Goal: Task Accomplishment & Management: Complete application form

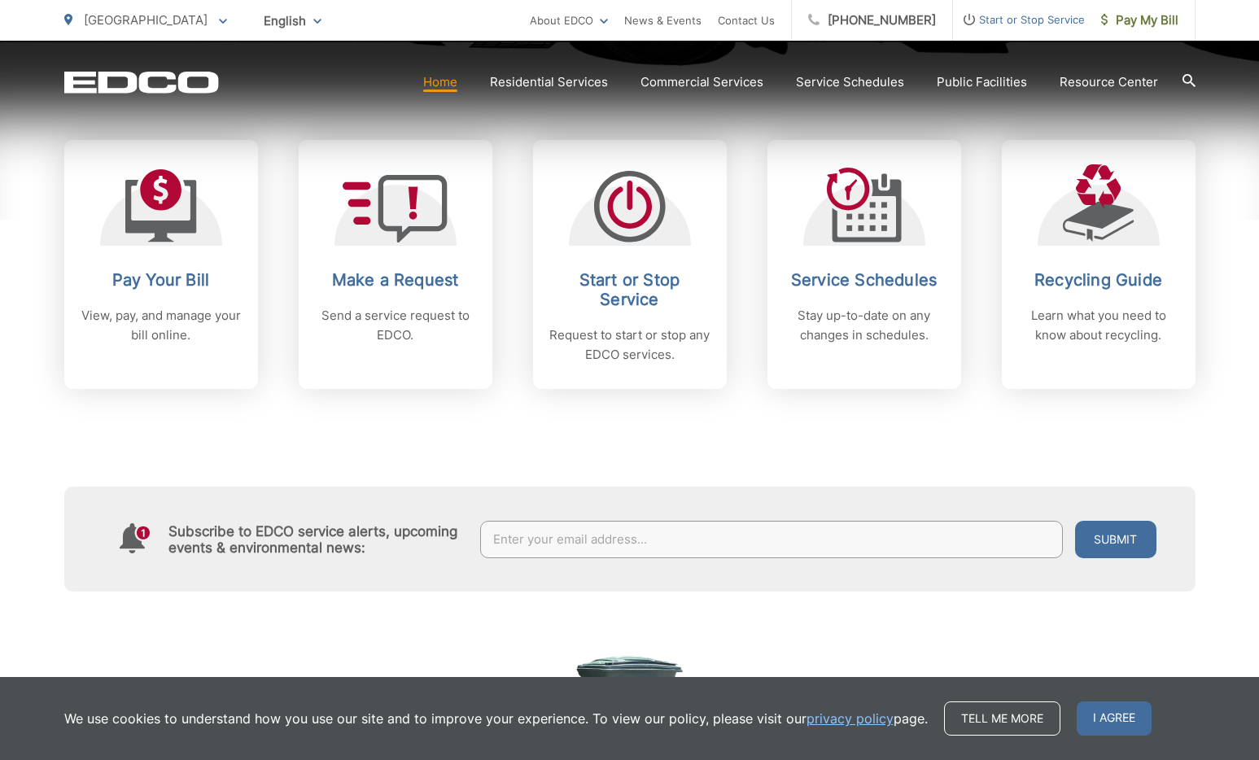
scroll to position [683, 0]
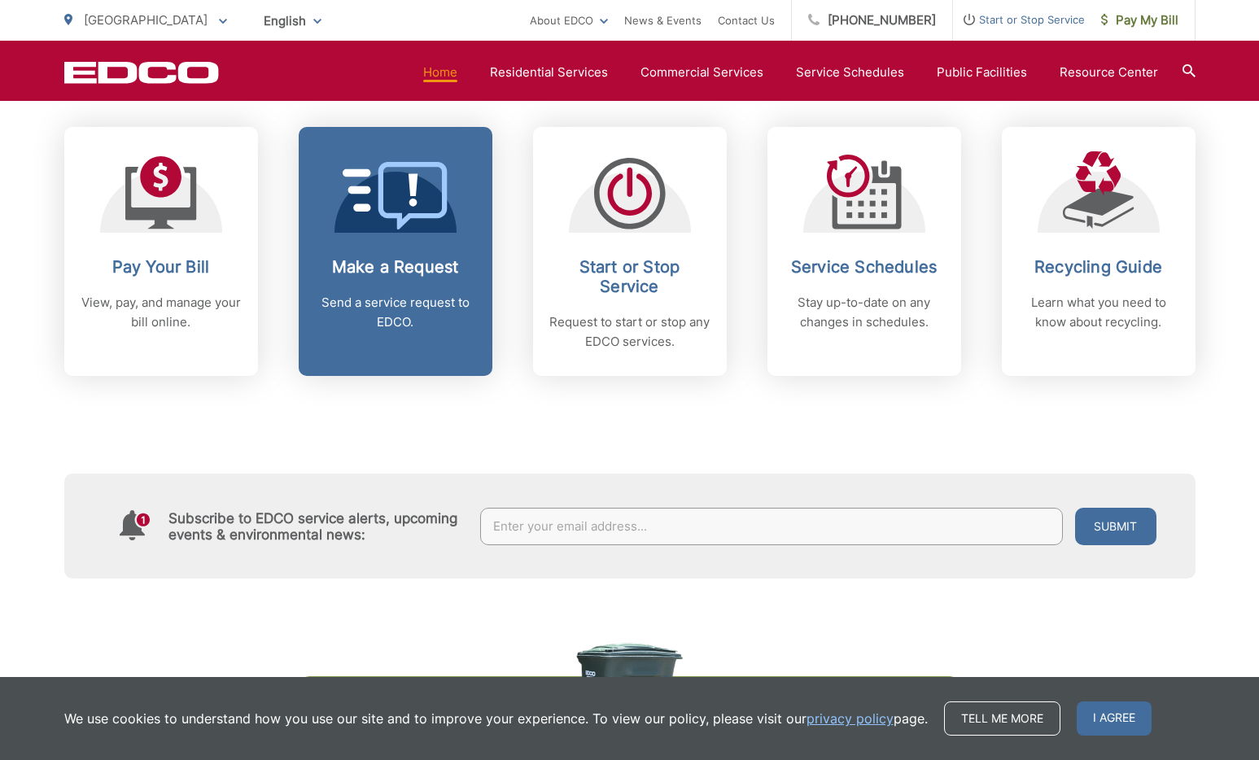
click at [444, 241] on link "Make a Request Send a service request to EDCO." at bounding box center [396, 251] width 194 height 249
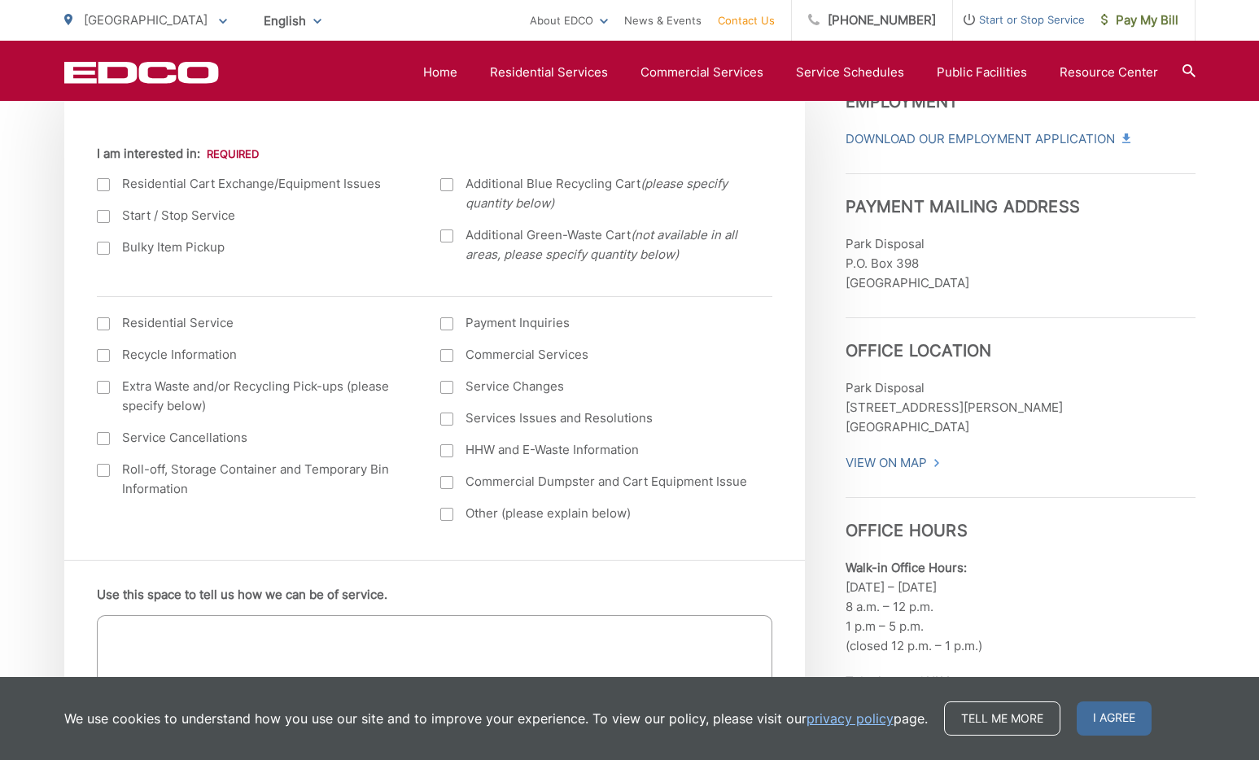
scroll to position [576, 0]
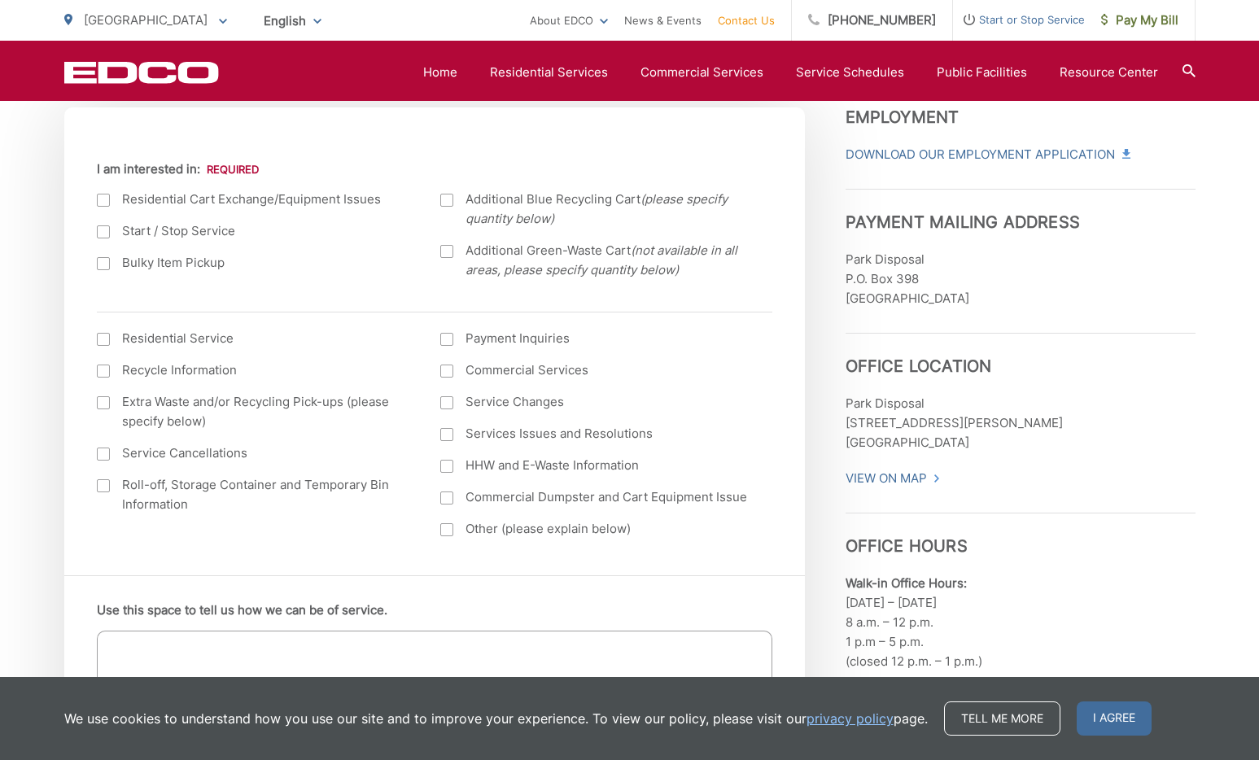
click at [203, 264] on label "Bulky Item Pickup" at bounding box center [253, 263] width 312 height 20
click at [0, 0] on input "Bulky Item Pickup" at bounding box center [0, 0] width 0 height 0
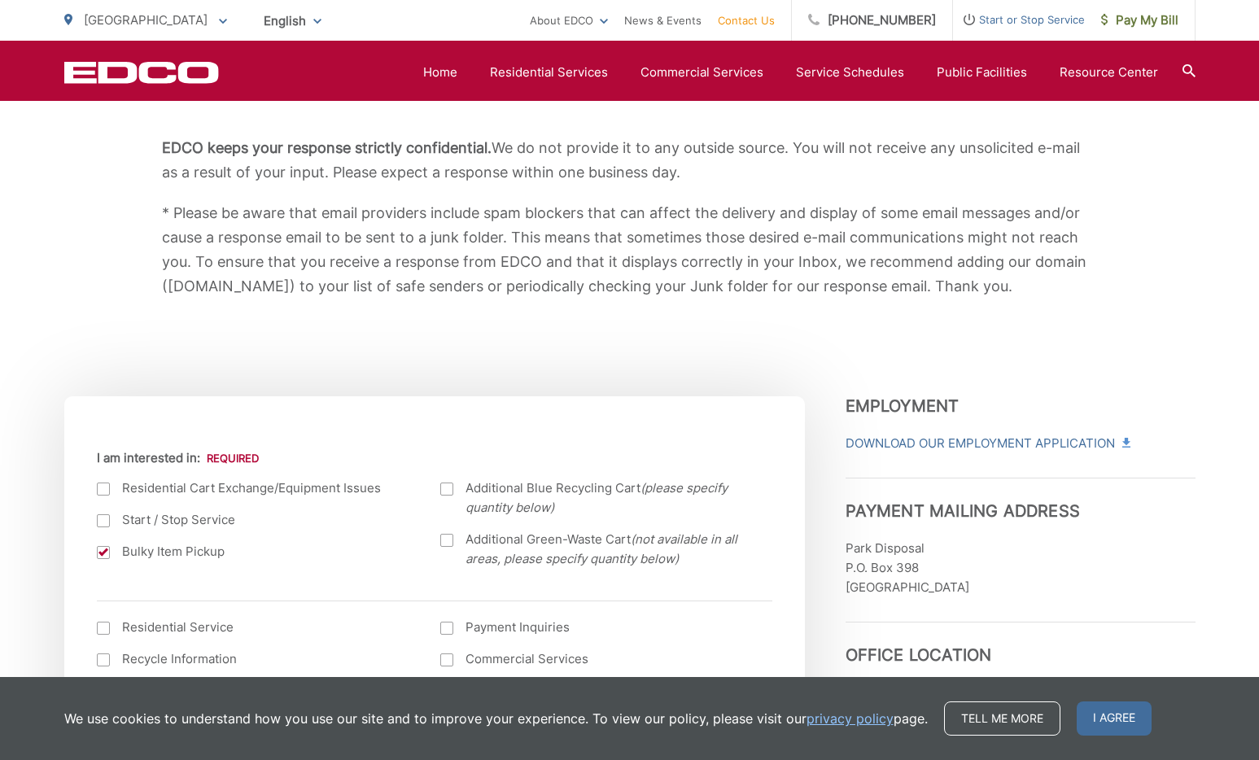
scroll to position [32, 0]
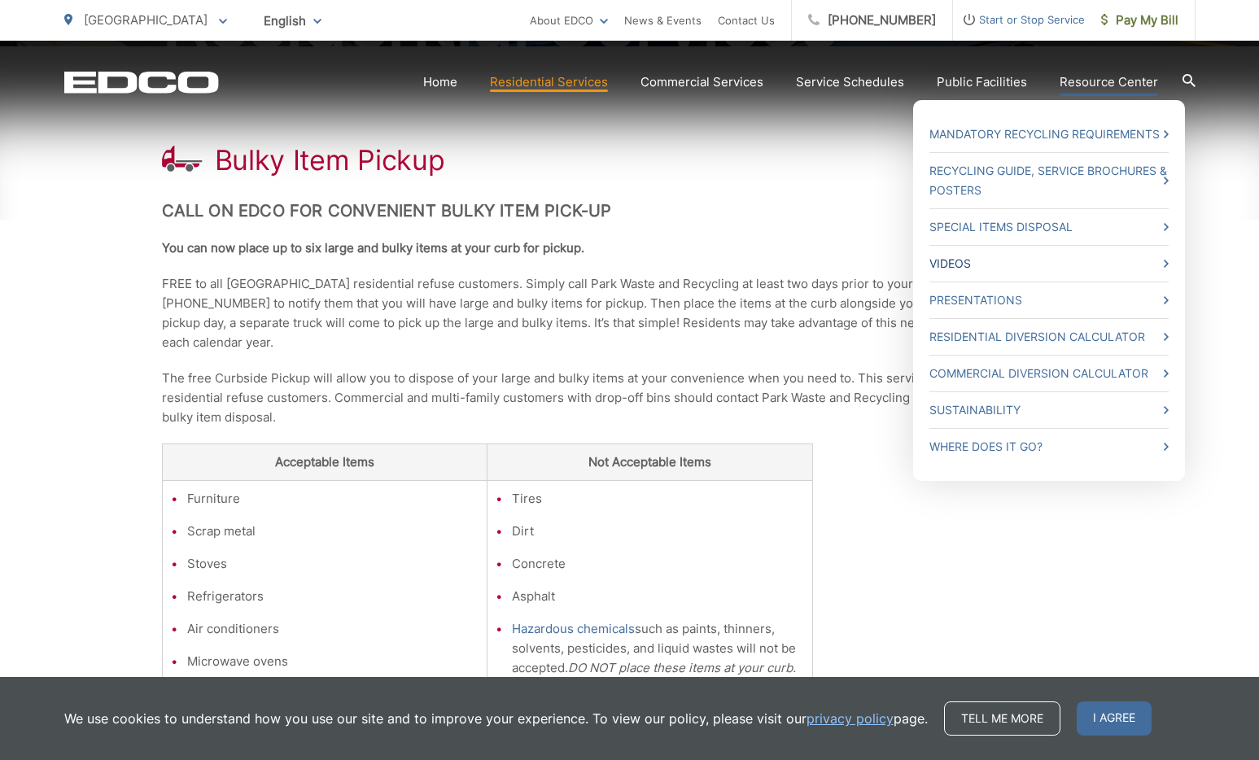
scroll to position [333, 0]
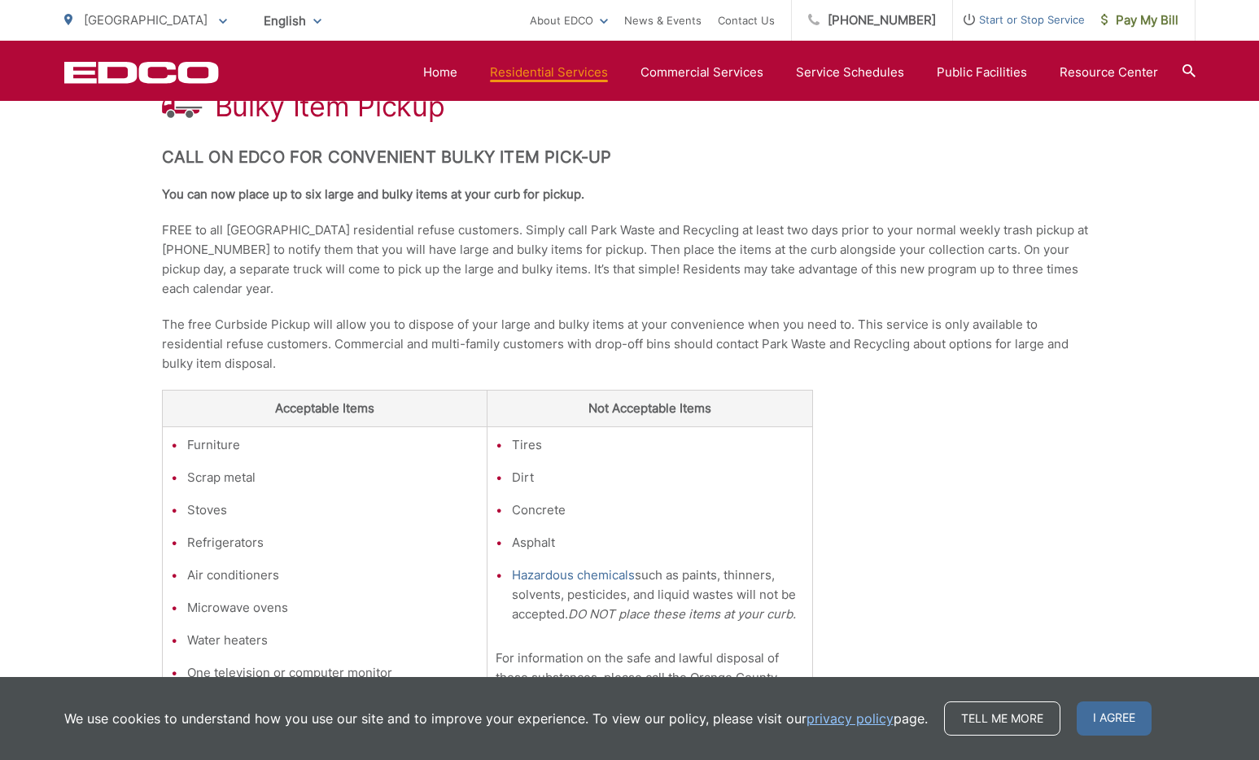
click at [934, 238] on p "FREE to all [GEOGRAPHIC_DATA] residential refuse customers. Simply call Park Wa…" at bounding box center [630, 260] width 936 height 78
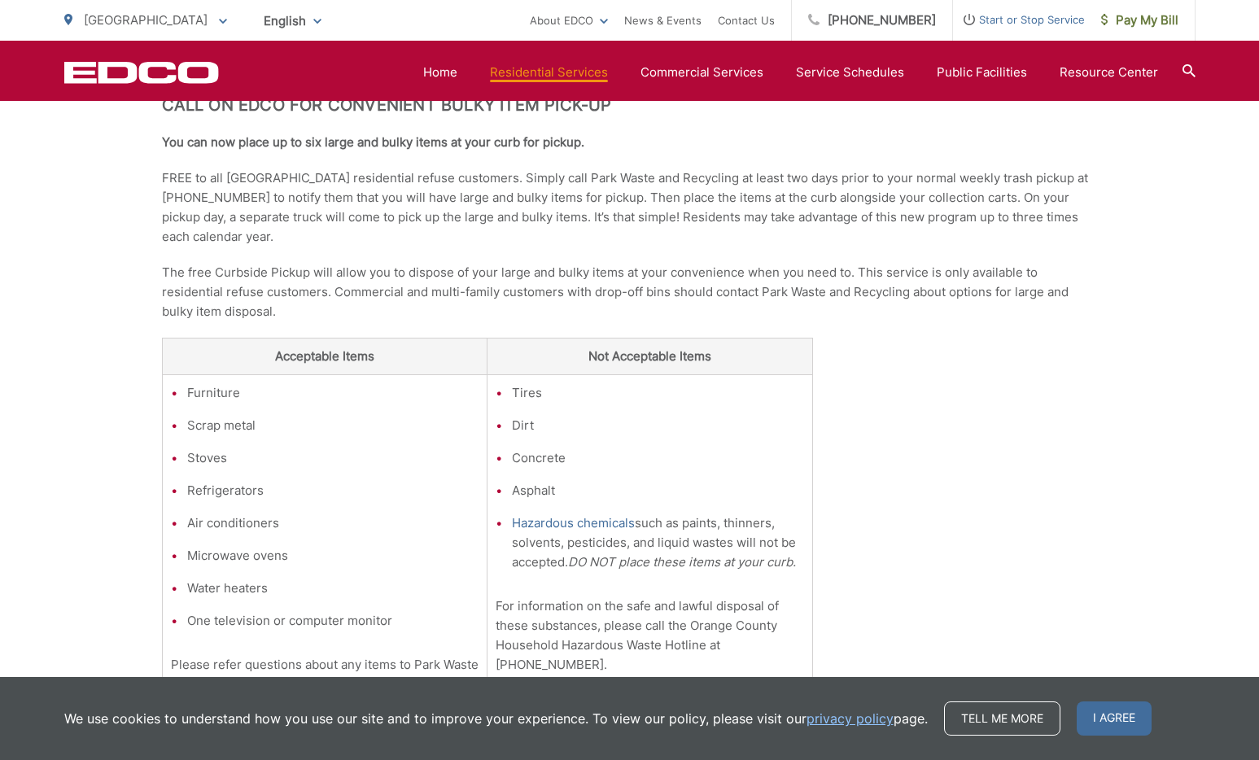
scroll to position [377, 0]
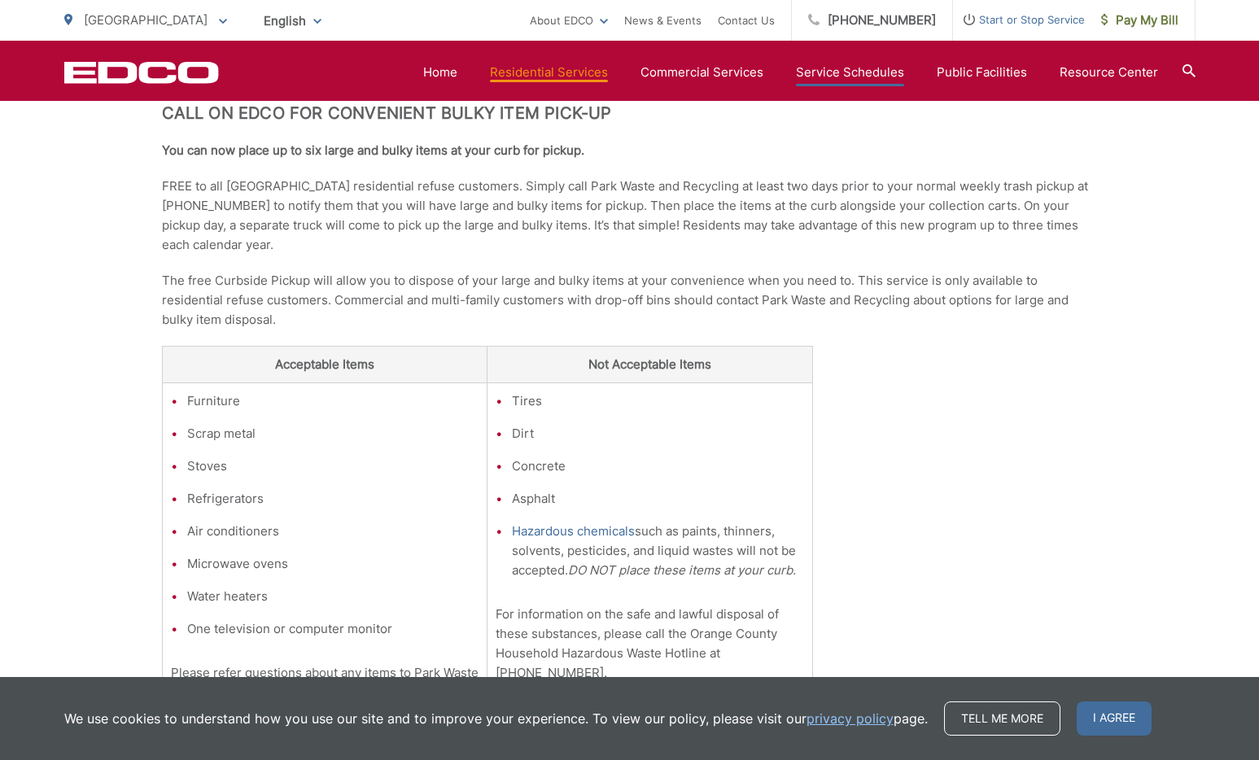
click at [849, 68] on link "Service Schedules" at bounding box center [850, 73] width 108 height 20
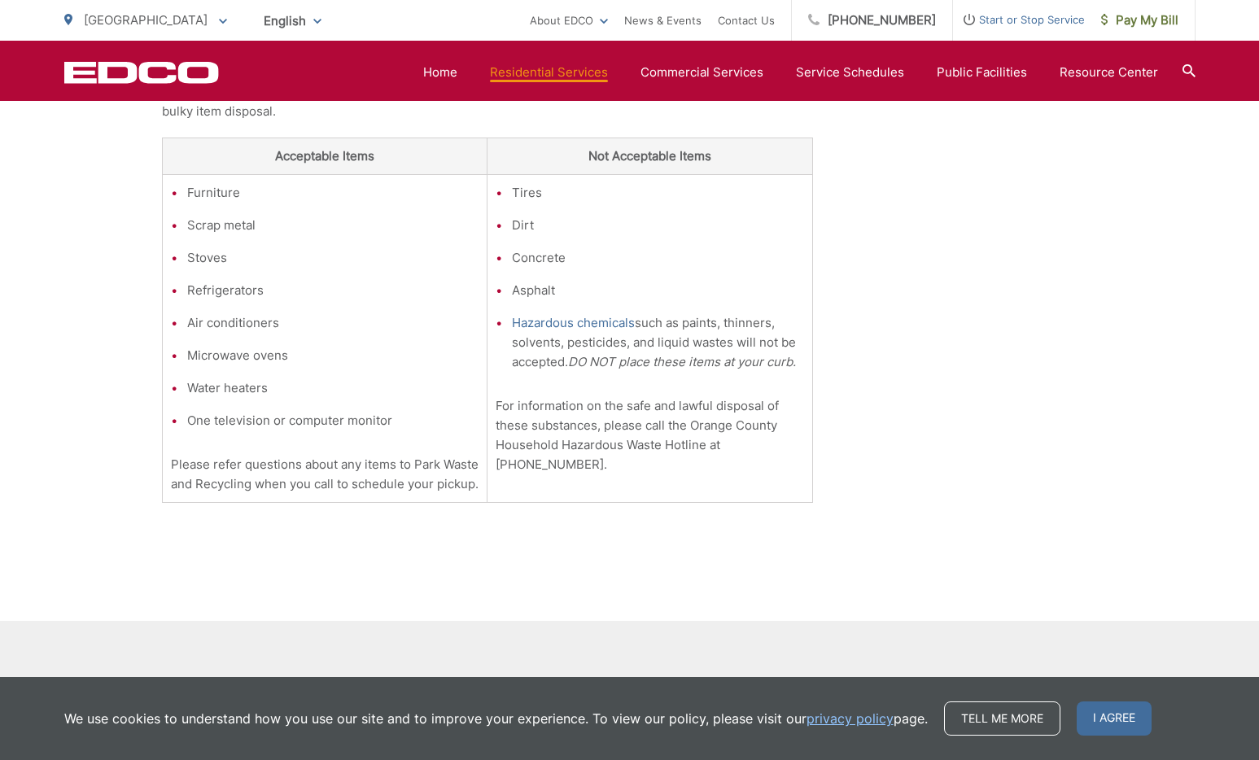
scroll to position [586, 0]
